Goal: Answer question/provide support: Share knowledge or assist other users

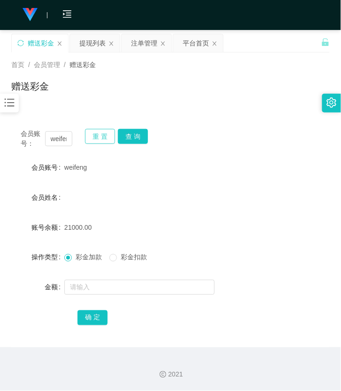
click at [108, 138] on button "重 置" at bounding box center [100, 136] width 30 height 15
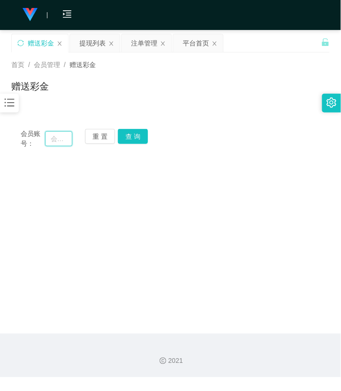
click at [52, 141] on input "text" at bounding box center [58, 138] width 27 height 15
paste input "323326"
type input "323326"
click at [146, 136] on button "查 询" at bounding box center [133, 136] width 30 height 15
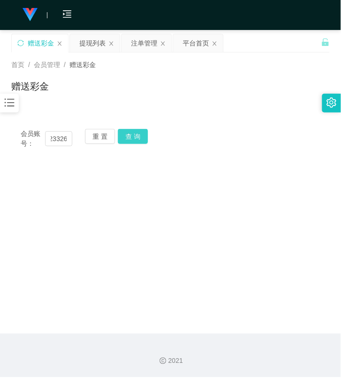
scroll to position [0, 0]
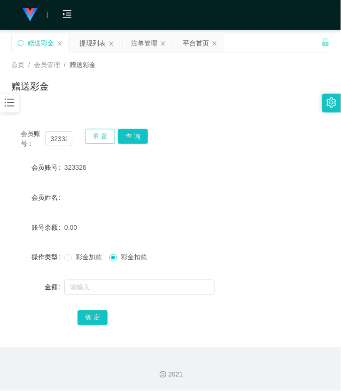
click at [95, 135] on button "重 置" at bounding box center [100, 136] width 30 height 15
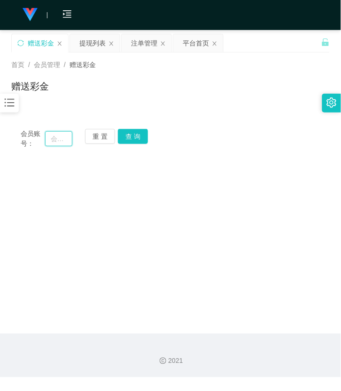
click at [60, 140] on input "text" at bounding box center [58, 138] width 27 height 15
paste input "Stanleyhuii"
type input "Stanleyhuii"
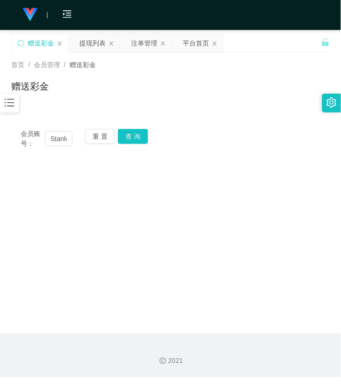
click at [132, 144] on div "重 置 查 询" at bounding box center [111, 139] width 52 height 20
click at [131, 137] on button "查 询" at bounding box center [133, 136] width 30 height 15
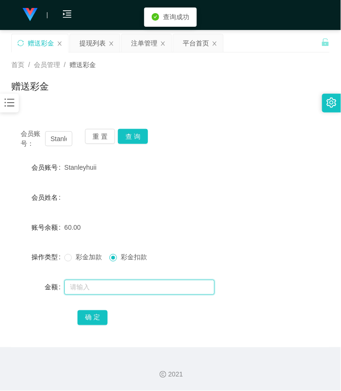
click at [113, 283] on input "text" at bounding box center [139, 287] width 150 height 15
type input "60"
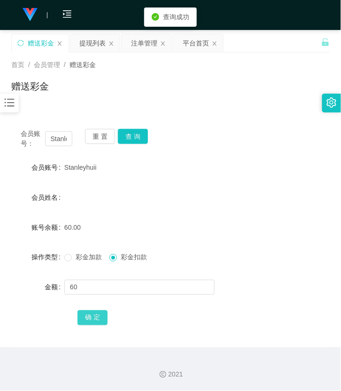
click at [94, 321] on button "确 定" at bounding box center [92, 318] width 30 height 15
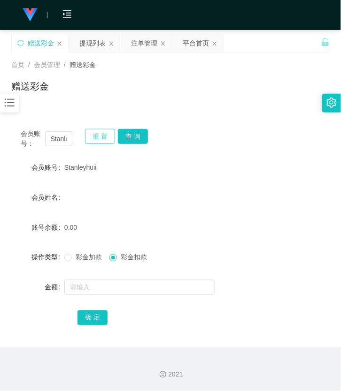
click at [110, 138] on button "重 置" at bounding box center [100, 136] width 30 height 15
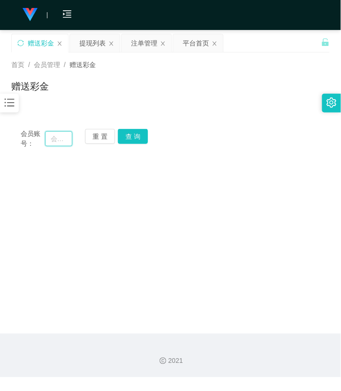
click at [67, 143] on input "text" at bounding box center [58, 138] width 27 height 15
paste input "231212"
type input "231212"
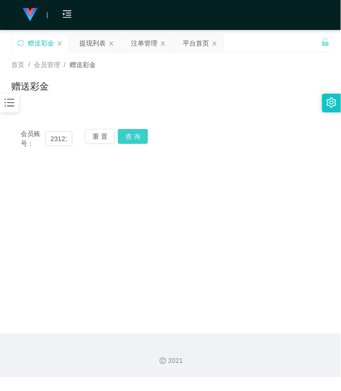
click at [118, 138] on button "查 询" at bounding box center [133, 136] width 30 height 15
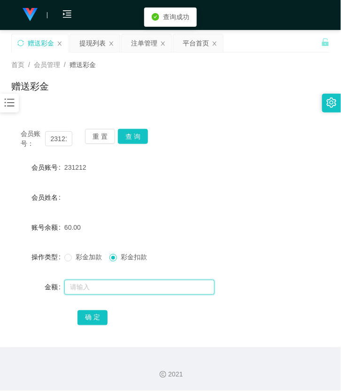
click at [107, 287] on input "text" at bounding box center [139, 287] width 150 height 15
type input "60"
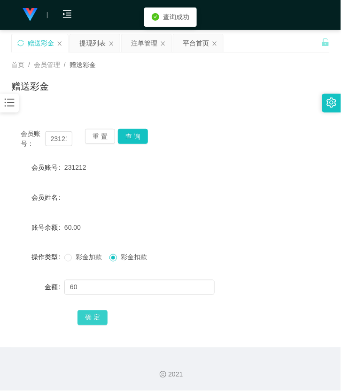
click at [97, 323] on button "确 定" at bounding box center [92, 318] width 30 height 15
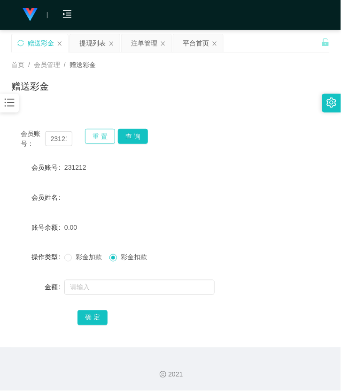
click at [95, 133] on button "重 置" at bounding box center [100, 136] width 30 height 15
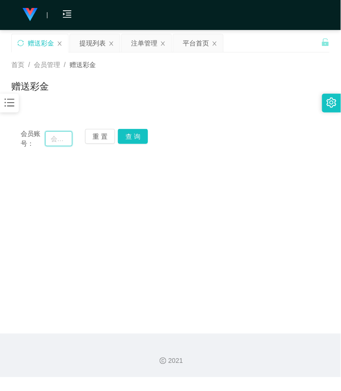
click at [69, 137] on input "text" at bounding box center [58, 138] width 27 height 15
paste input "kinochin00"
type input "kinochin00"
click at [123, 137] on button "查 询" at bounding box center [133, 136] width 30 height 15
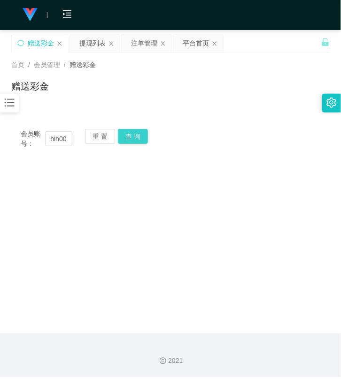
scroll to position [0, 0]
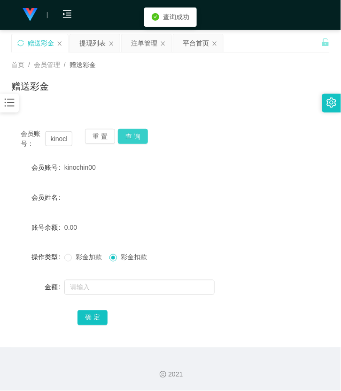
click at [133, 137] on button "查 询" at bounding box center [133, 136] width 30 height 15
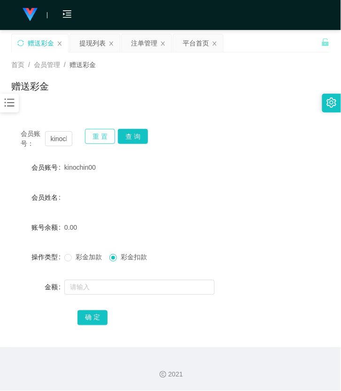
click at [90, 138] on button "重 置" at bounding box center [100, 136] width 30 height 15
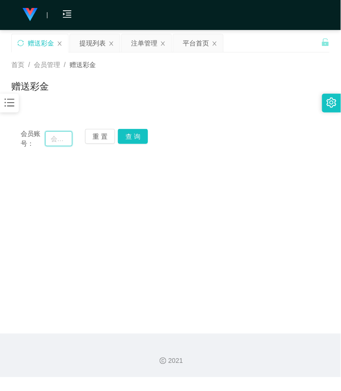
drag, startPoint x: 53, startPoint y: 142, endPoint x: 59, endPoint y: 143, distance: 6.2
click at [53, 142] on input "text" at bounding box center [58, 138] width 27 height 15
paste input "942010"
type input "942010"
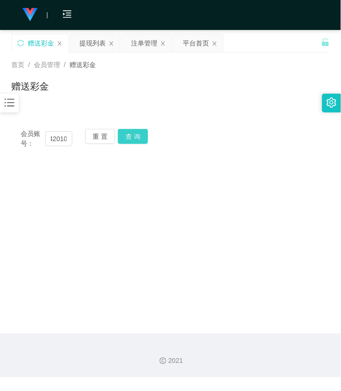
click at [135, 135] on button "查 询" at bounding box center [133, 136] width 30 height 15
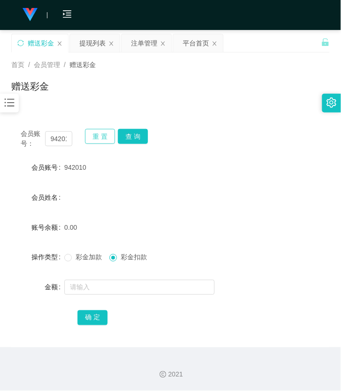
click at [99, 134] on button "重 置" at bounding box center [100, 136] width 30 height 15
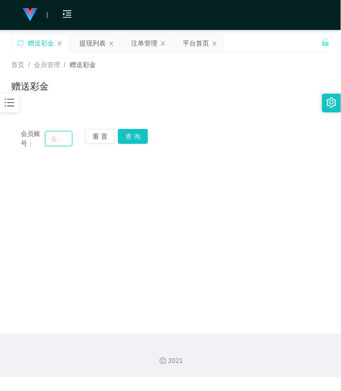
click at [54, 139] on input "text" at bounding box center [58, 138] width 27 height 15
paste input "yt8711"
type input "yt8711"
click at [138, 137] on button "查 询" at bounding box center [133, 136] width 30 height 15
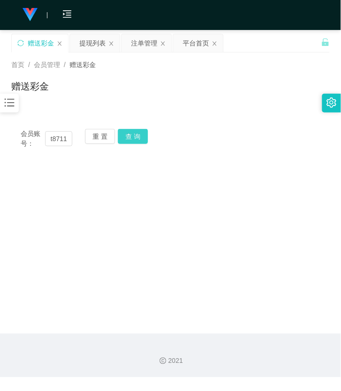
scroll to position [0, 0]
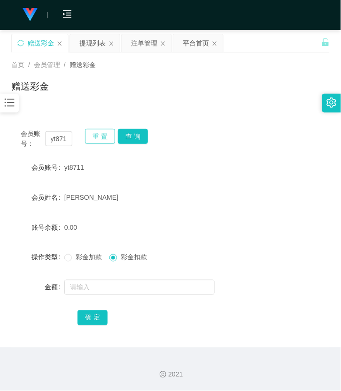
drag, startPoint x: 94, startPoint y: 130, endPoint x: 95, endPoint y: 137, distance: 7.1
click at [95, 132] on button "重 置" at bounding box center [100, 136] width 30 height 15
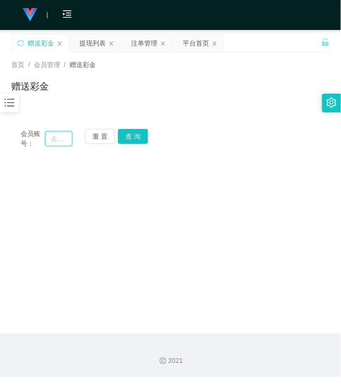
click at [58, 141] on input "text" at bounding box center [58, 138] width 27 height 15
paste input "wantanmee"
type input "wantanmee"
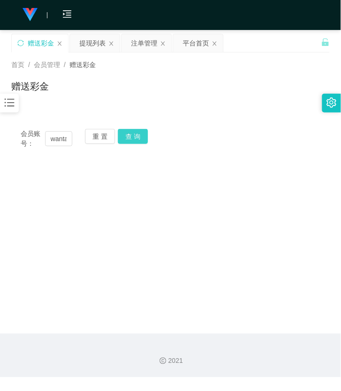
click at [133, 141] on button "查 询" at bounding box center [133, 136] width 30 height 15
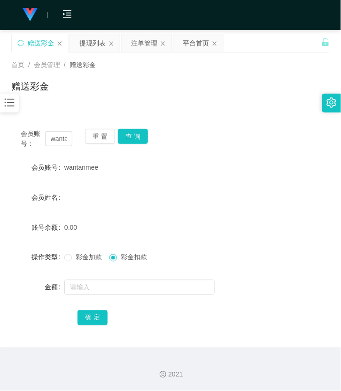
click at [221, 95] on div "赠送彩金" at bounding box center [170, 90] width 318 height 22
click at [109, 132] on button "重 置" at bounding box center [100, 136] width 30 height 15
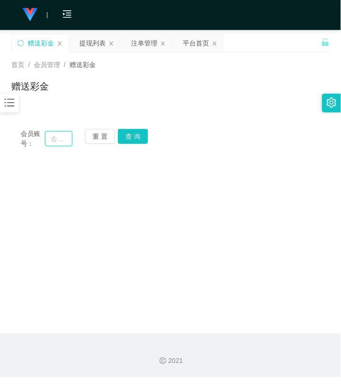
click at [55, 134] on input "text" at bounding box center [58, 138] width 27 height 15
paste input "teemun"
type input "teemun"
click at [127, 138] on button "查 询" at bounding box center [133, 136] width 30 height 15
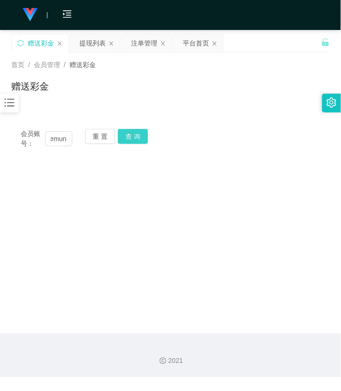
scroll to position [0, 0]
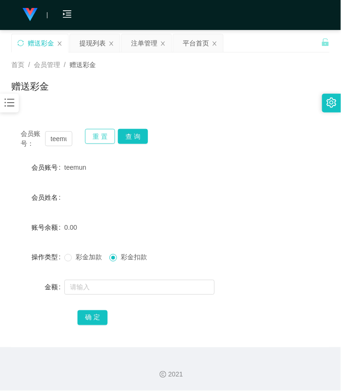
click at [88, 138] on button "重 置" at bounding box center [100, 136] width 30 height 15
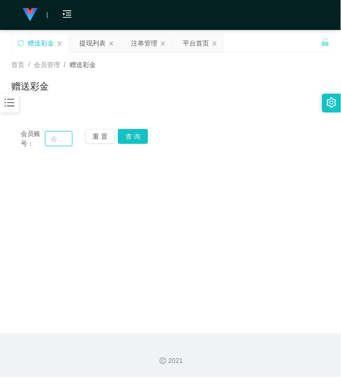
click at [62, 140] on input "text" at bounding box center [58, 138] width 27 height 15
paste input "teemun"
type input "teemun"
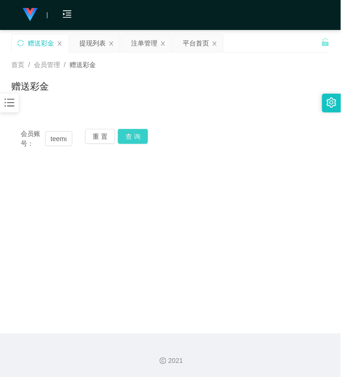
click at [139, 132] on button "查 询" at bounding box center [133, 136] width 30 height 15
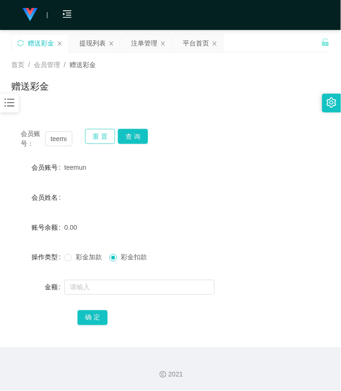
drag, startPoint x: 104, startPoint y: 134, endPoint x: 99, endPoint y: 139, distance: 7.3
click at [103, 134] on button "重 置" at bounding box center [100, 136] width 30 height 15
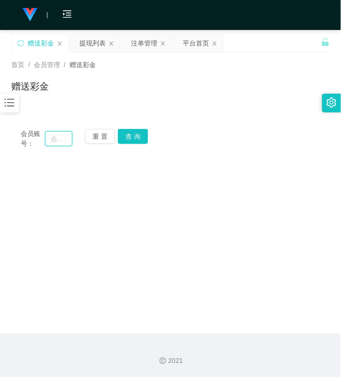
click at [65, 138] on input "text" at bounding box center [58, 138] width 27 height 15
paste input "Jimmyhoo"
type input "Jimmyhoo"
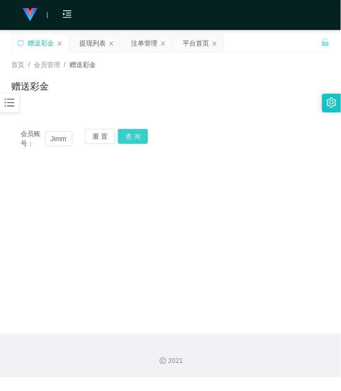
click at [132, 139] on button "查 询" at bounding box center [133, 136] width 30 height 15
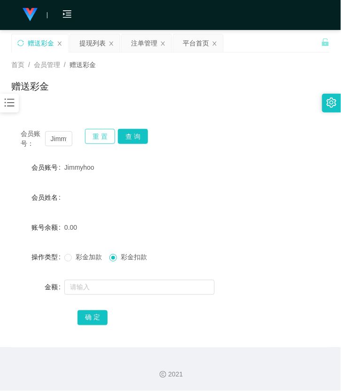
click at [102, 139] on button "重 置" at bounding box center [100, 136] width 30 height 15
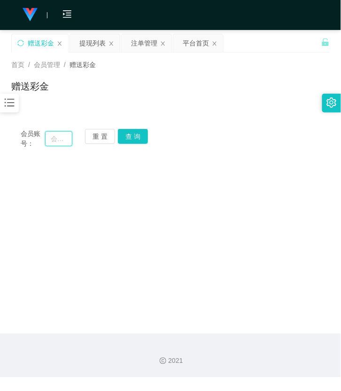
click at [61, 142] on input "text" at bounding box center [58, 138] width 27 height 15
paste input "0136629933"
type input "0136629933"
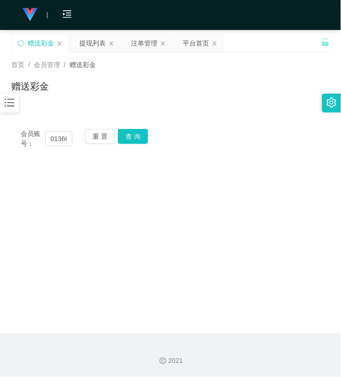
click at [138, 128] on div "会员账号： 0136629933 重 置 查 询 会员账号 Jimmyhoo 会员姓名 账号余额 0.00 操作类型 彩金加款 彩金扣款 金额 确 定" at bounding box center [170, 139] width 318 height 38
click at [136, 136] on button "查 询" at bounding box center [133, 136] width 30 height 15
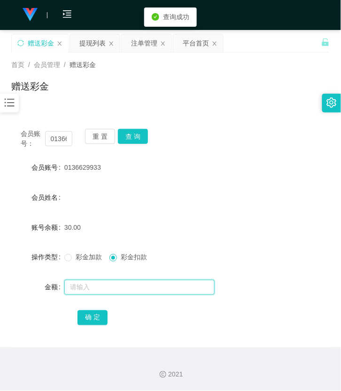
click at [109, 281] on input "text" at bounding box center [139, 287] width 150 height 15
type input "30"
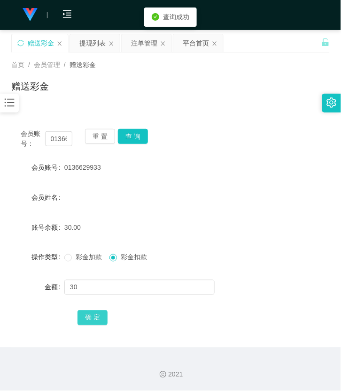
click at [96, 318] on button "确 定" at bounding box center [92, 318] width 30 height 15
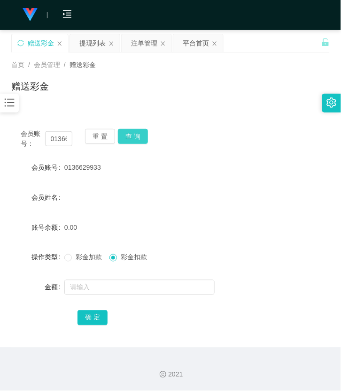
click at [126, 139] on button "查 询" at bounding box center [133, 136] width 30 height 15
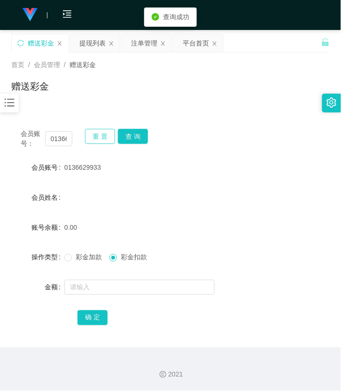
click at [92, 138] on button "重 置" at bounding box center [100, 136] width 30 height 15
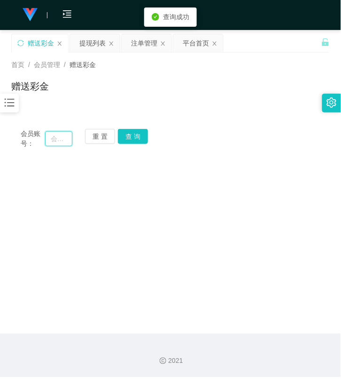
click at [60, 145] on input "text" at bounding box center [58, 138] width 27 height 15
paste input "yplow9813"
type input "yplow9813"
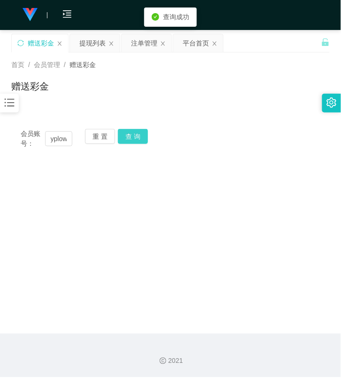
click at [123, 138] on button "查 询" at bounding box center [133, 136] width 30 height 15
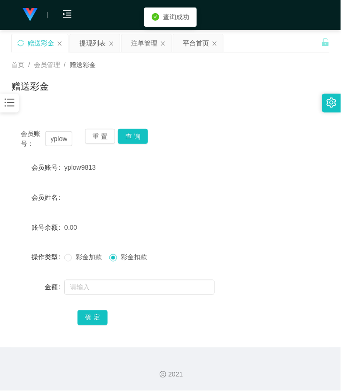
drag, startPoint x: 84, startPoint y: 230, endPoint x: 244, endPoint y: 97, distance: 208.4
click at [94, 223] on div "0.00" at bounding box center [157, 227] width 186 height 19
